Goal: Information Seeking & Learning: Learn about a topic

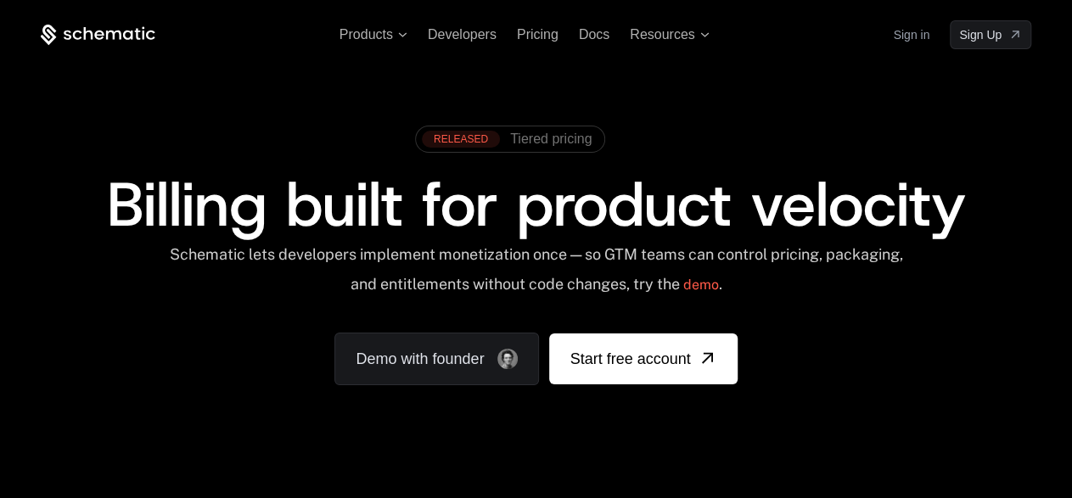
click at [351, 102] on div "RELEASED Tiered pricing Billing built for product velocity Schematic lets devel…" at bounding box center [536, 251] width 1072 height 404
click at [544, 40] on span "Pricing" at bounding box center [538, 34] width 42 height 14
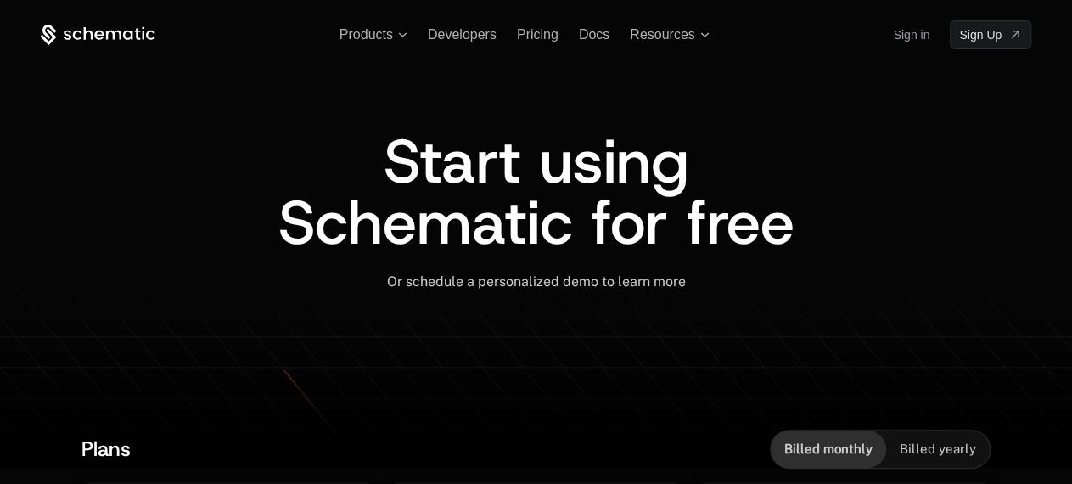
drag, startPoint x: 1086, startPoint y: 104, endPoint x: 1086, endPoint y: -2, distance: 105.3
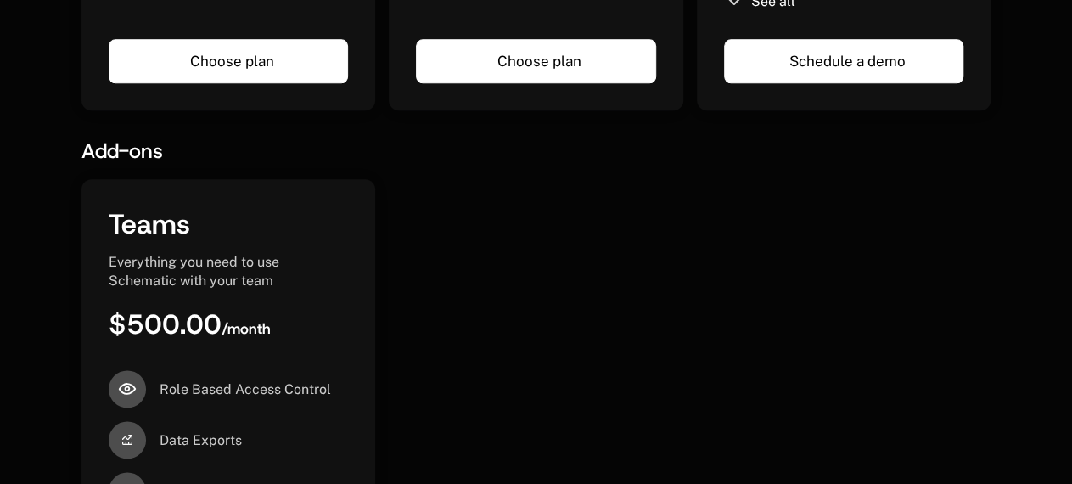
scroll to position [1059, 0]
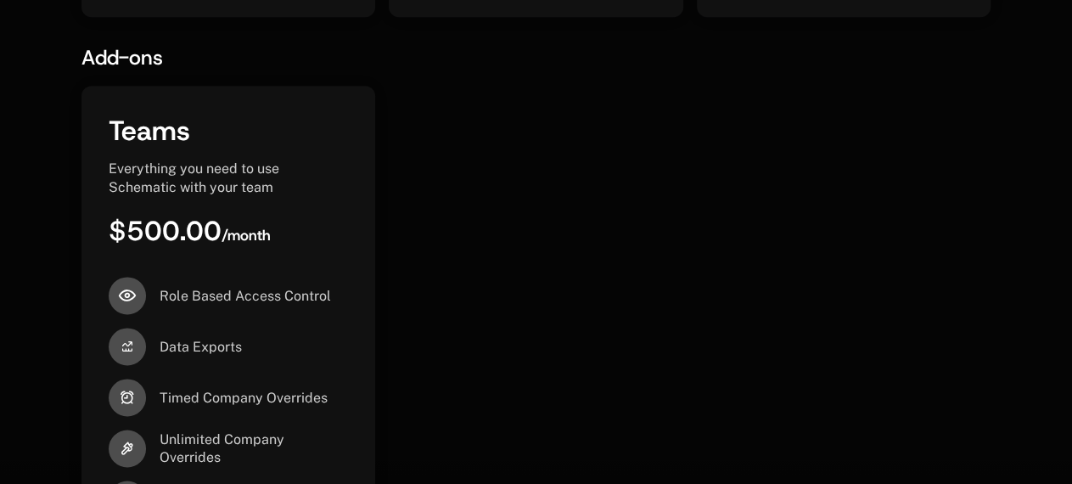
click at [570, 250] on div "Teams Everything you need to use Schematic with your team $500.00 / month Role …" at bounding box center [535, 351] width 909 height 531
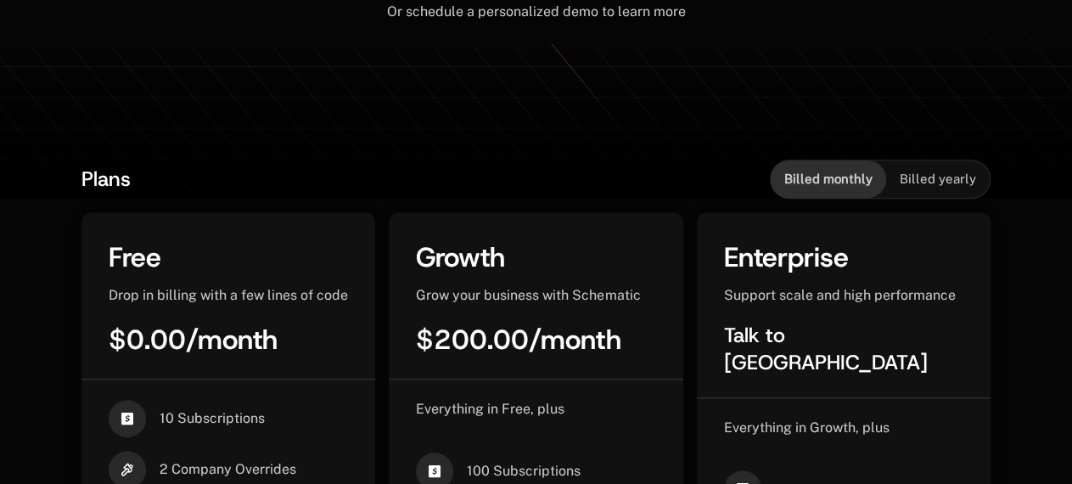
scroll to position [0, 0]
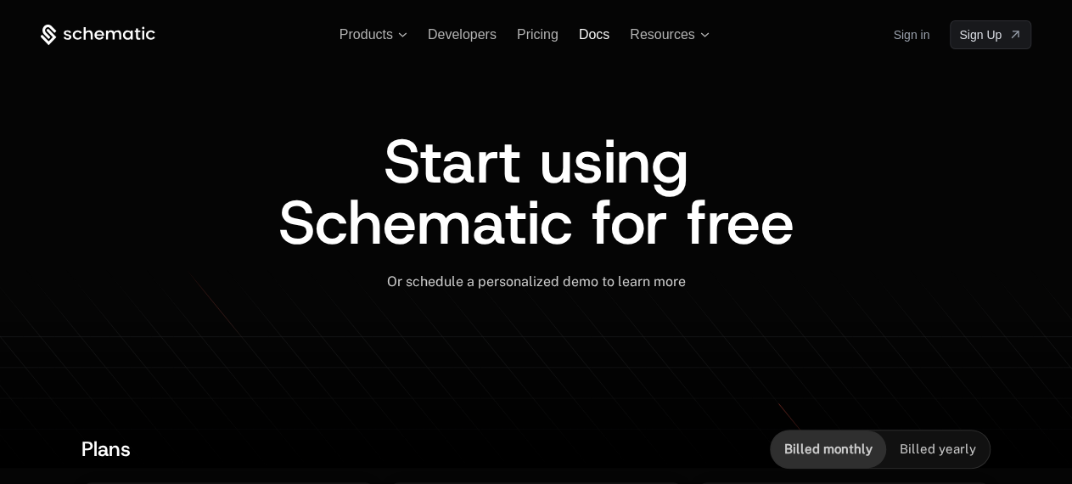
click at [581, 32] on span "Docs" at bounding box center [594, 34] width 31 height 14
click at [393, 33] on span "Products" at bounding box center [366, 34] width 53 height 15
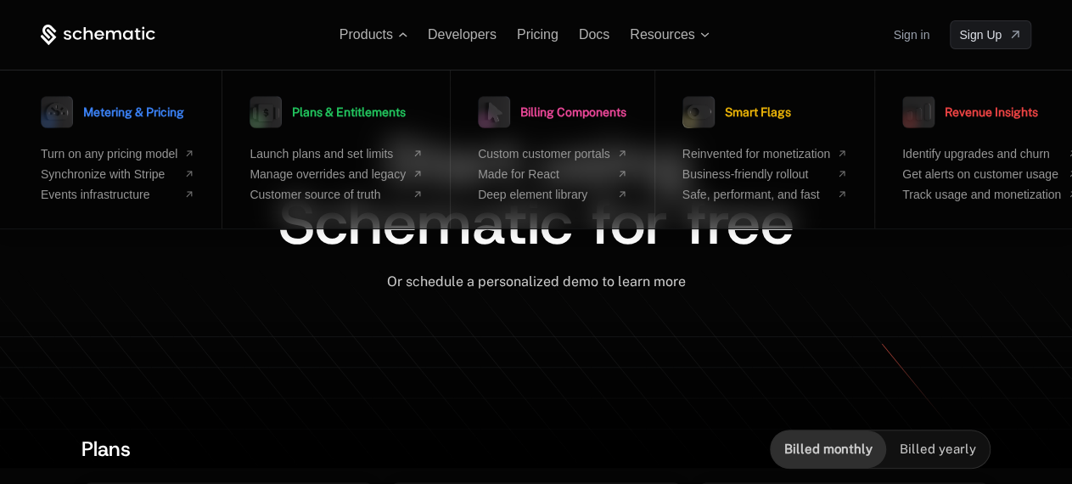
click at [349, 334] on div "Start using Schematic for free Or schedule a personalized demo to learn more ﻿" at bounding box center [536, 229] width 855 height 360
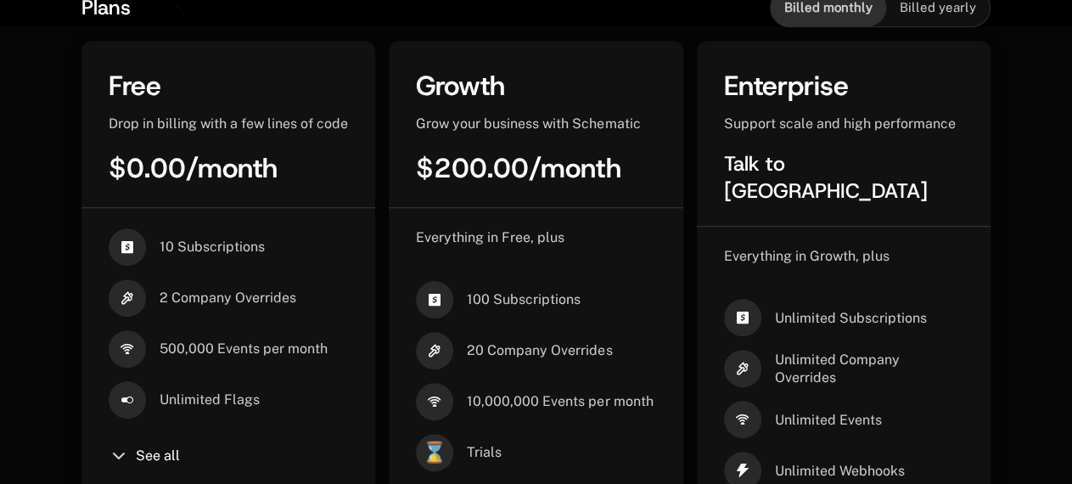
click at [531, 98] on div "Growth" at bounding box center [535, 86] width 239 height 37
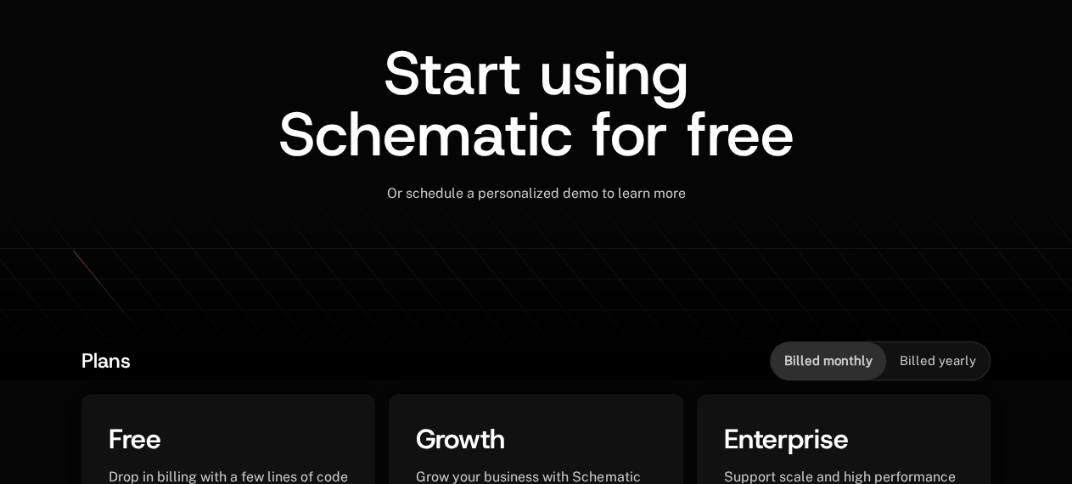
scroll to position [0, 0]
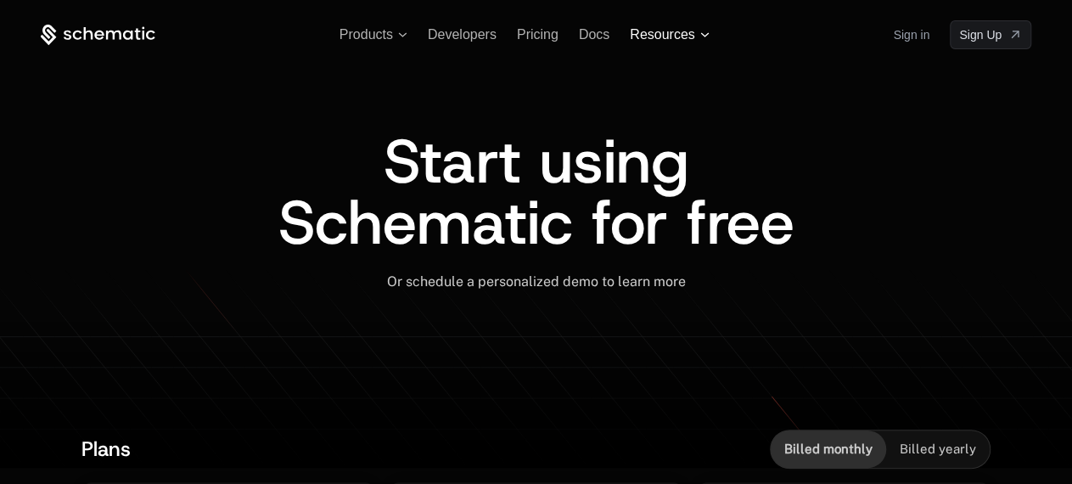
click at [701, 40] on span "Resources" at bounding box center [669, 34] width 79 height 15
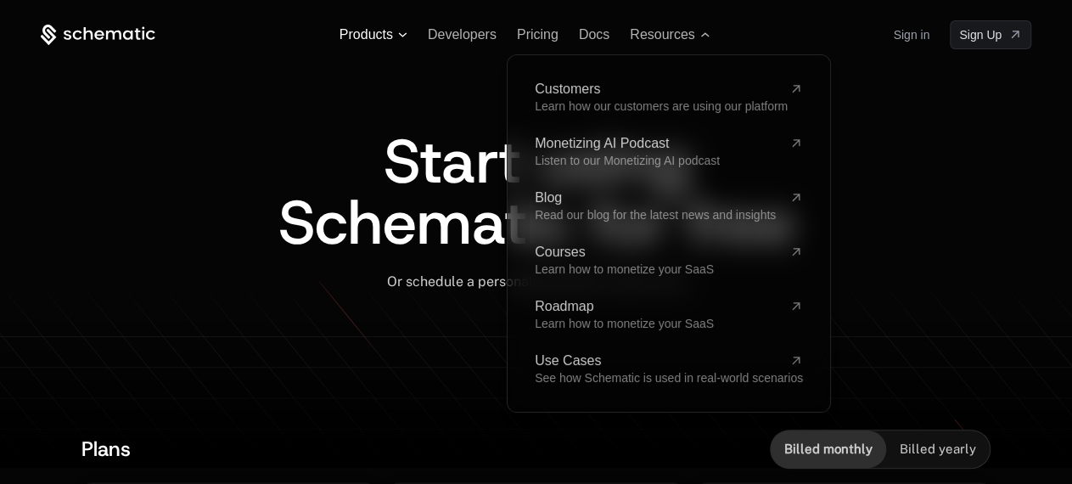
click at [393, 39] on span "Products" at bounding box center [366, 34] width 53 height 15
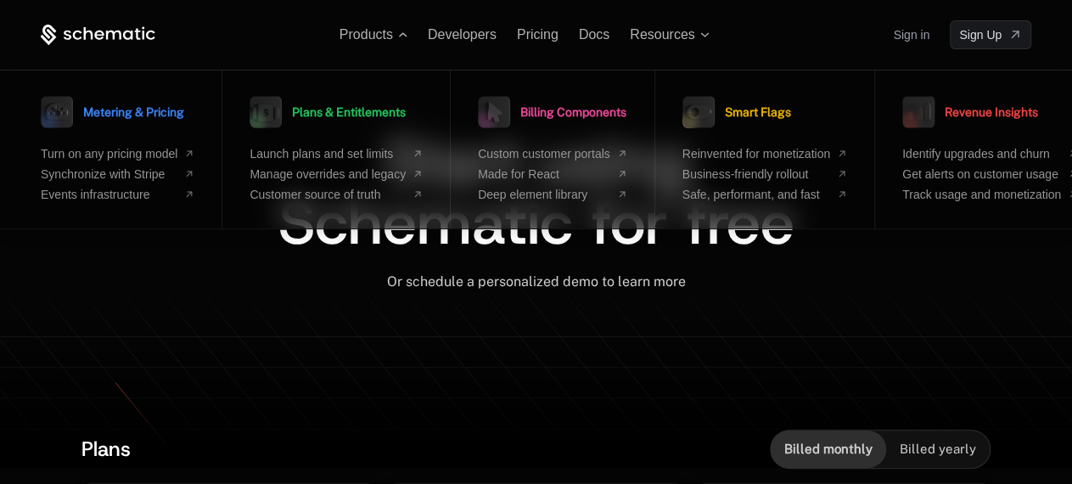
click at [290, 322] on div "Start using Schematic for free Or schedule a personalized demo to learn more ﻿" at bounding box center [536, 229] width 855 height 360
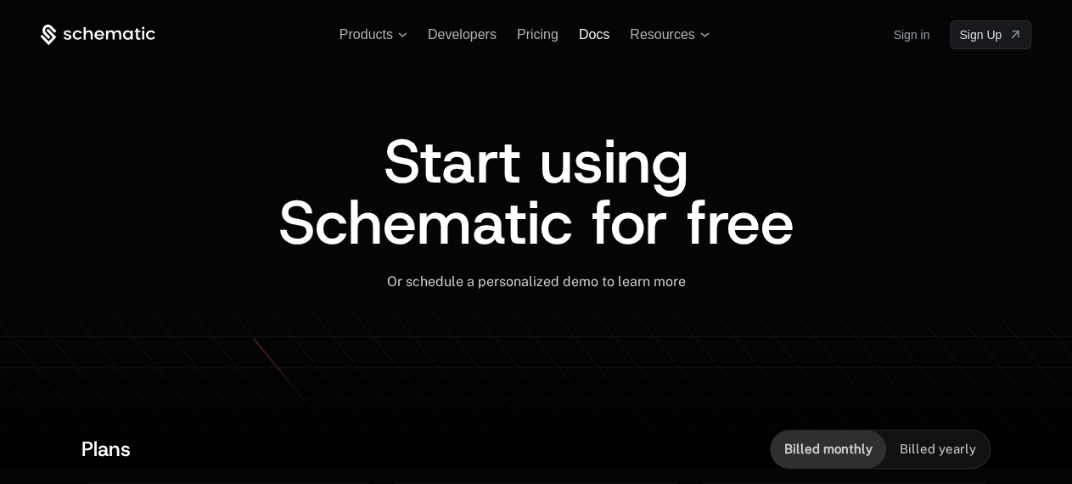
click at [598, 31] on span "Docs" at bounding box center [594, 34] width 31 height 14
